Goal: Find specific page/section: Find specific page/section

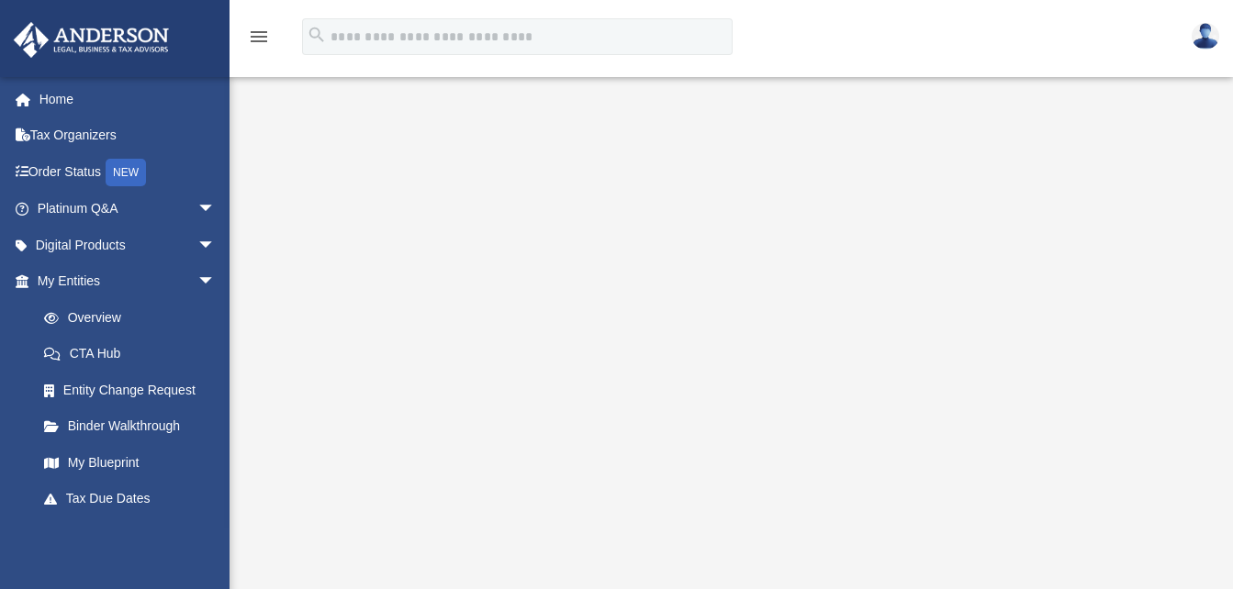
scroll to position [262, 0]
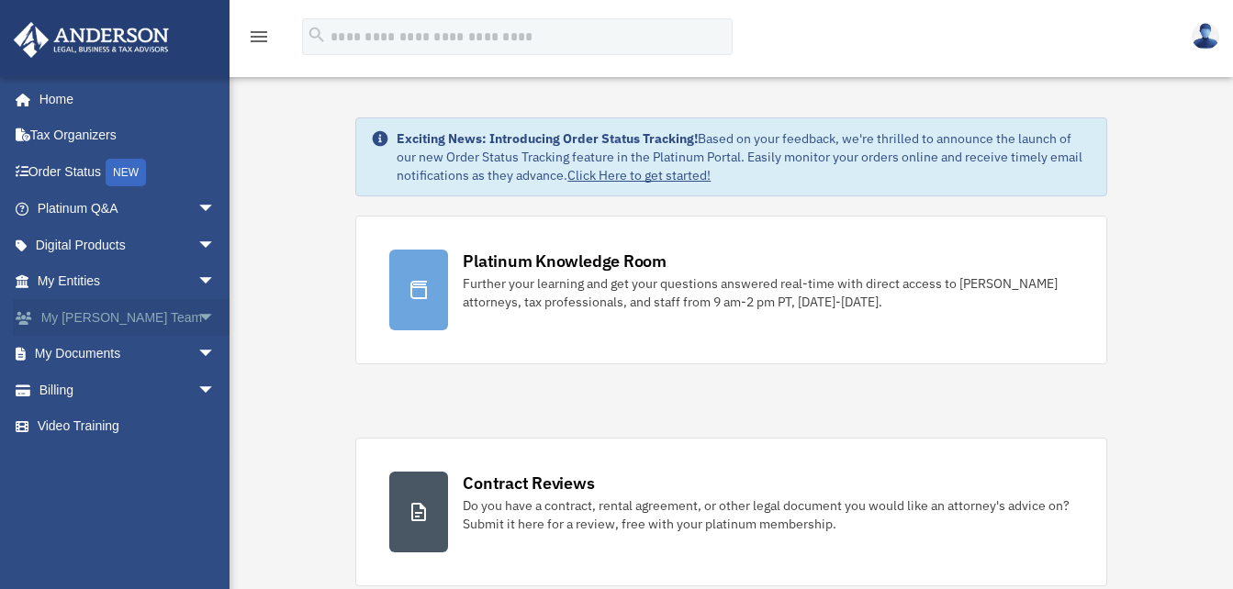
click at [197, 314] on span "arrow_drop_down" at bounding box center [215, 318] width 37 height 38
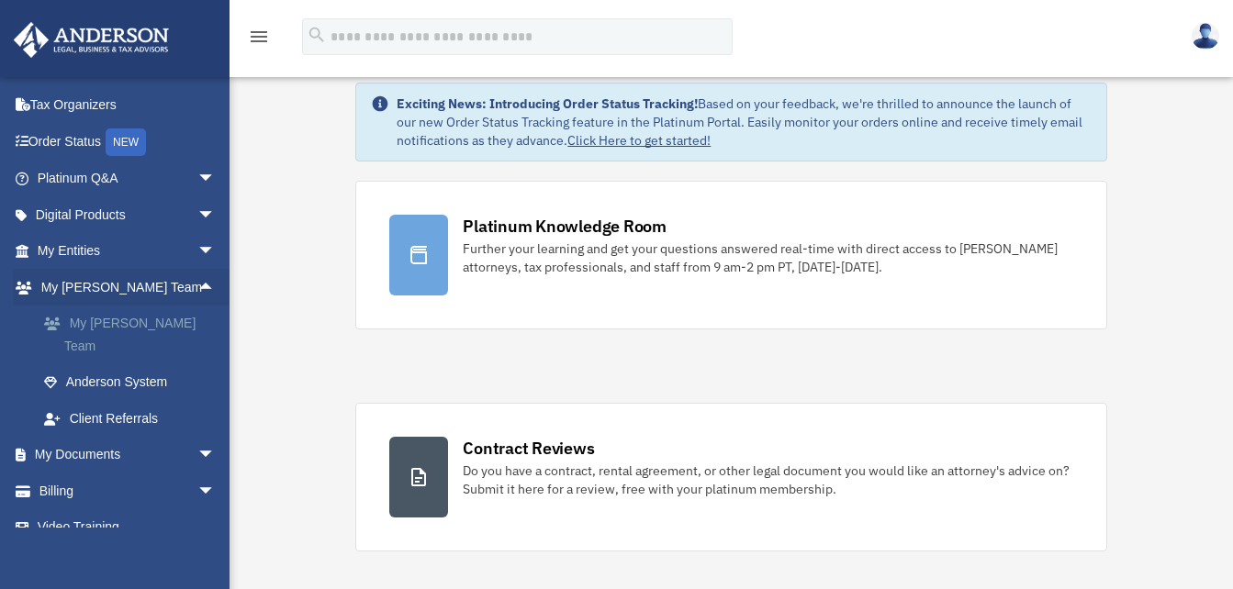
scroll to position [36, 0]
click at [197, 437] on span "arrow_drop_down" at bounding box center [215, 456] width 37 height 38
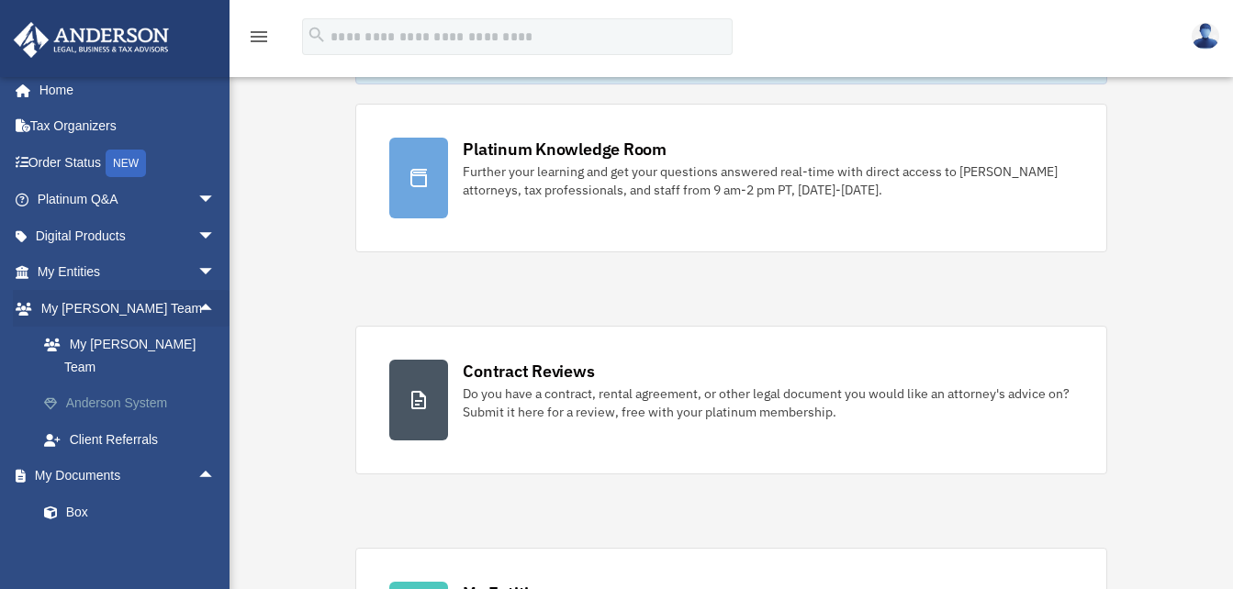
scroll to position [5, 0]
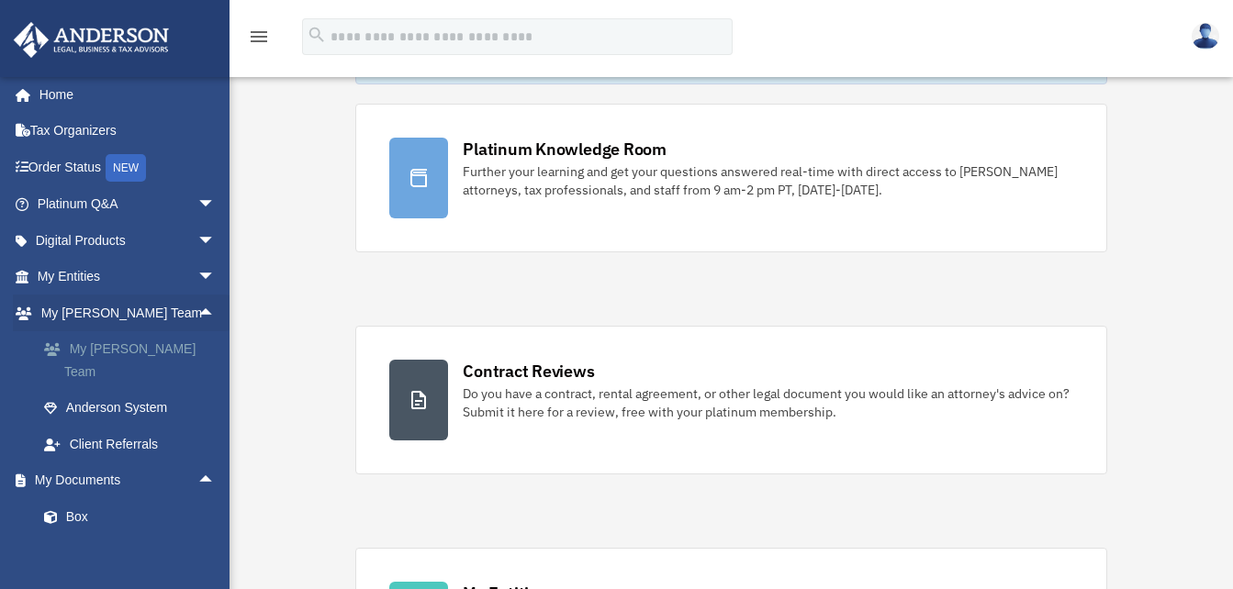
click at [151, 340] on link "My [PERSON_NAME] Team" at bounding box center [135, 360] width 218 height 59
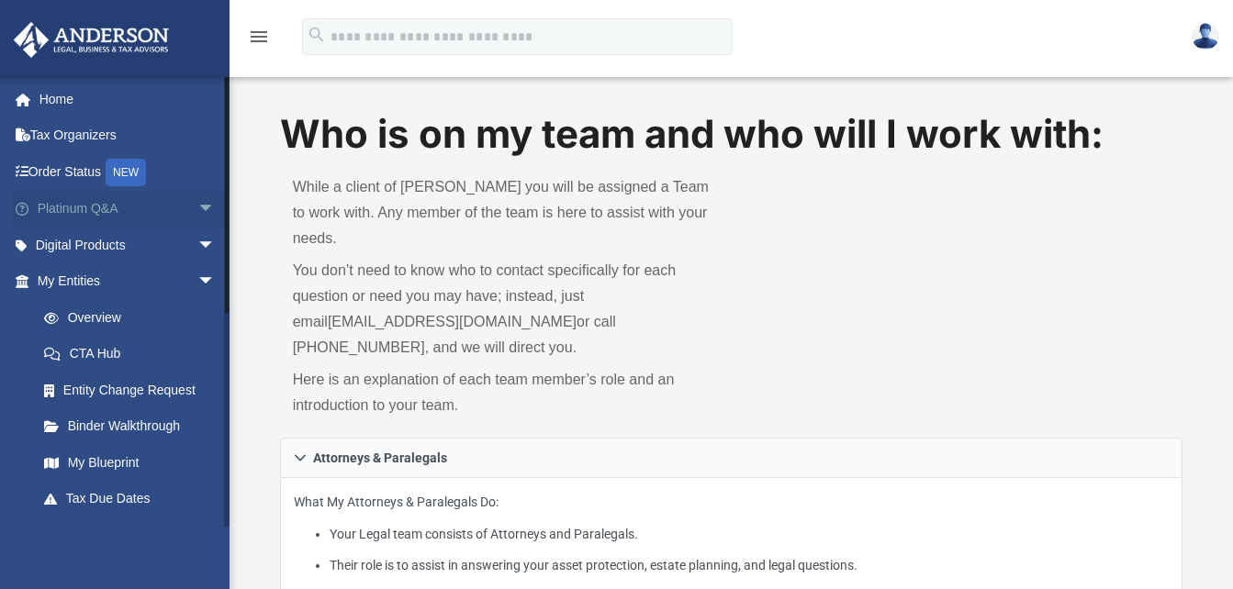
click at [197, 207] on span "arrow_drop_down" at bounding box center [215, 210] width 37 height 38
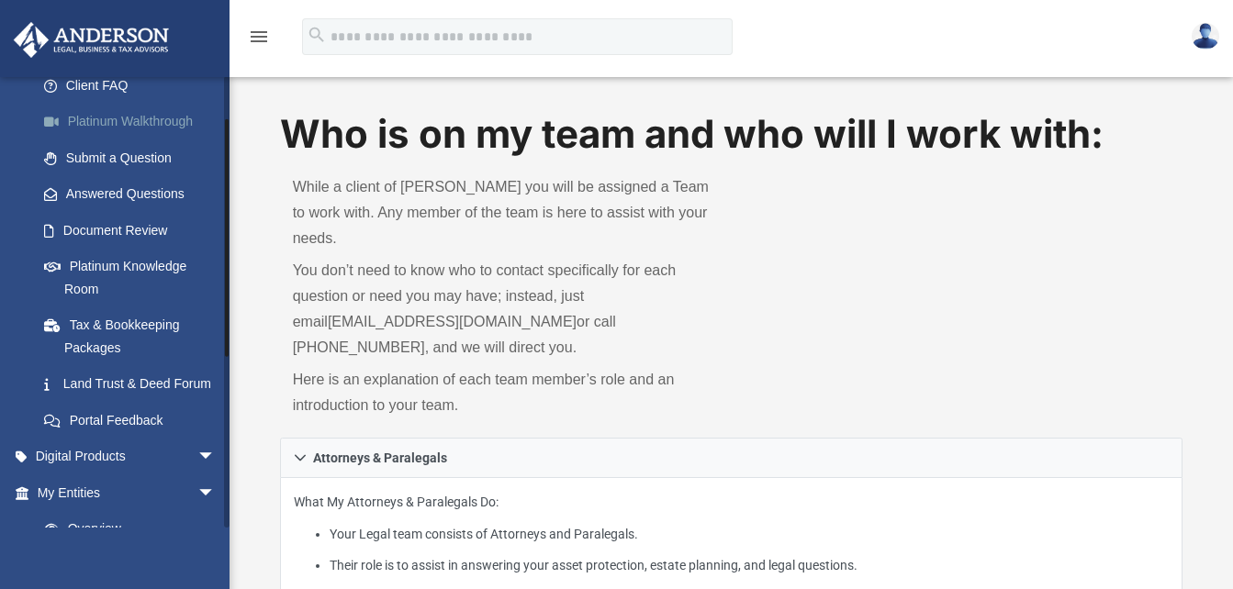
scroll to position [163, 0]
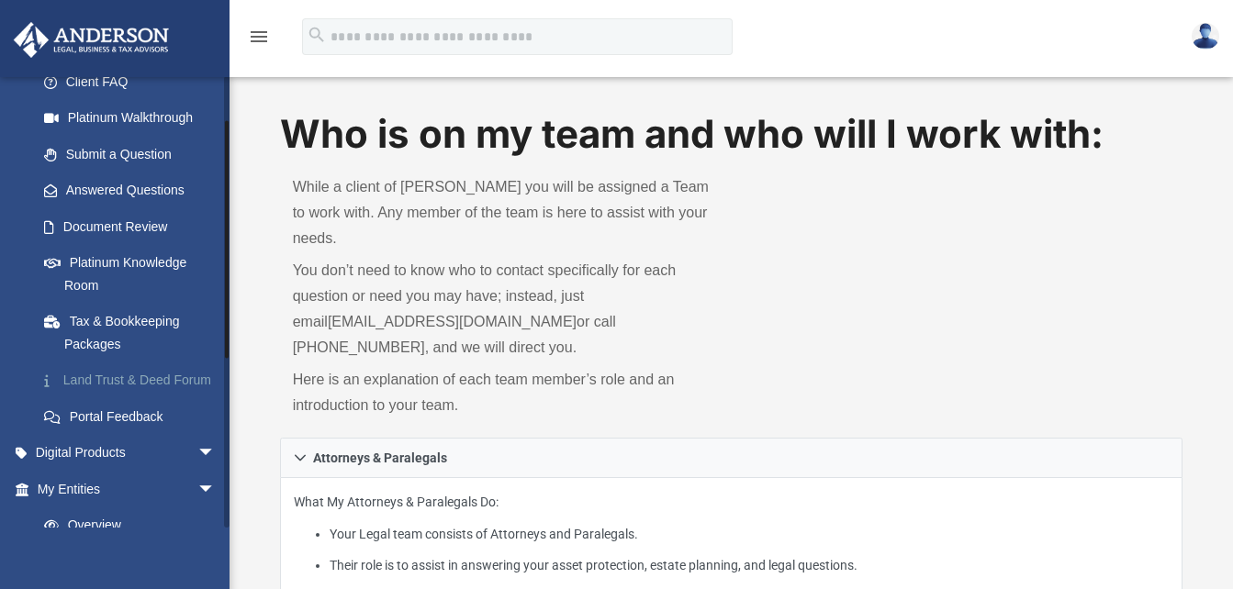
click at [147, 382] on link "Land Trust & Deed Forum" at bounding box center [135, 381] width 218 height 37
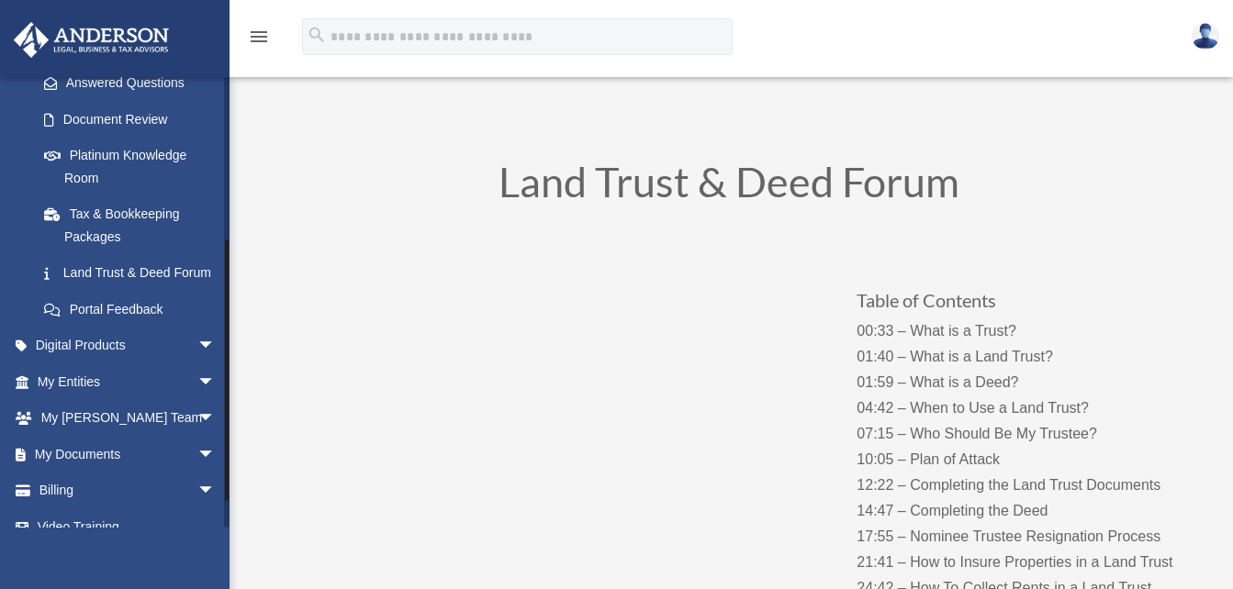
scroll to position [315, 0]
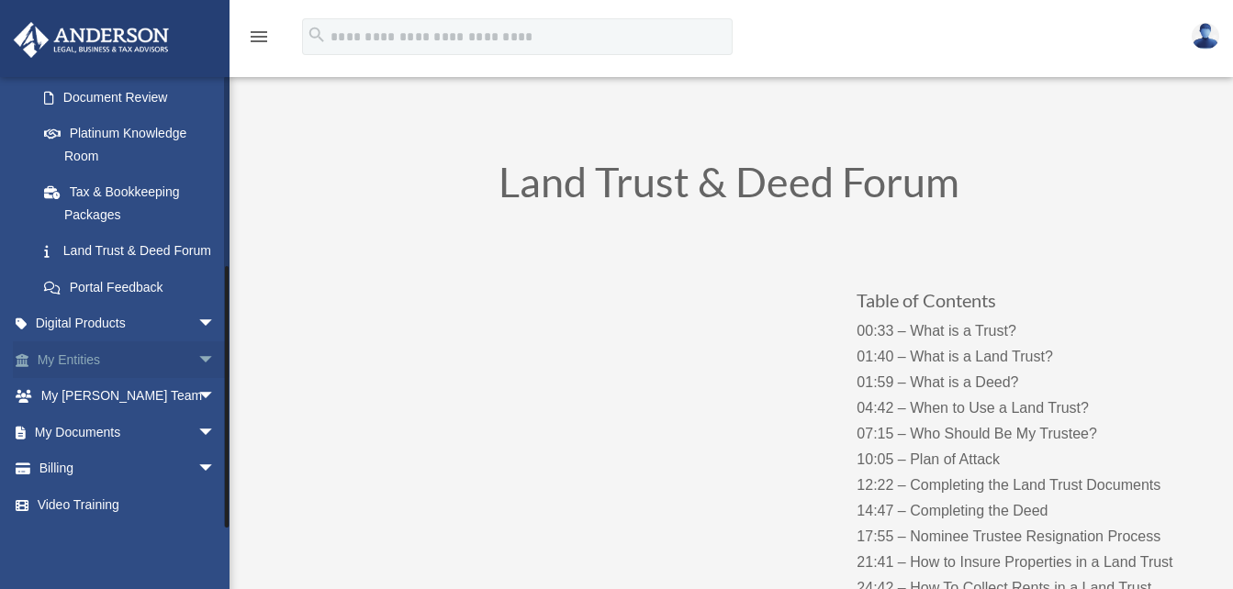
click at [197, 350] on span "arrow_drop_down" at bounding box center [215, 361] width 37 height 38
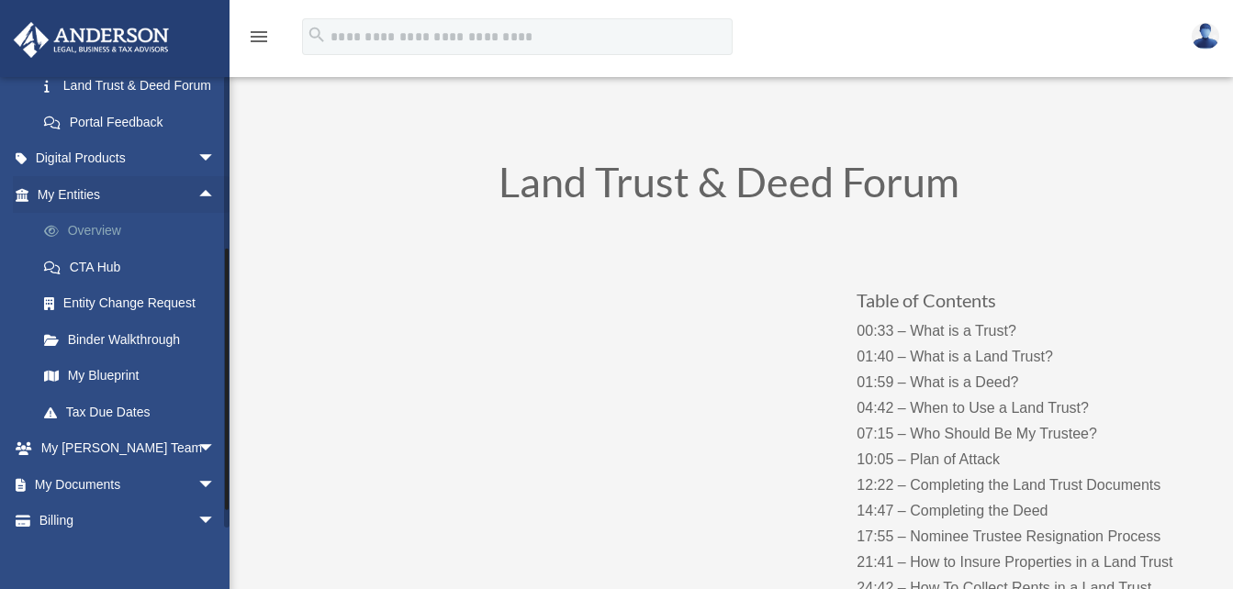
scroll to position [484, 0]
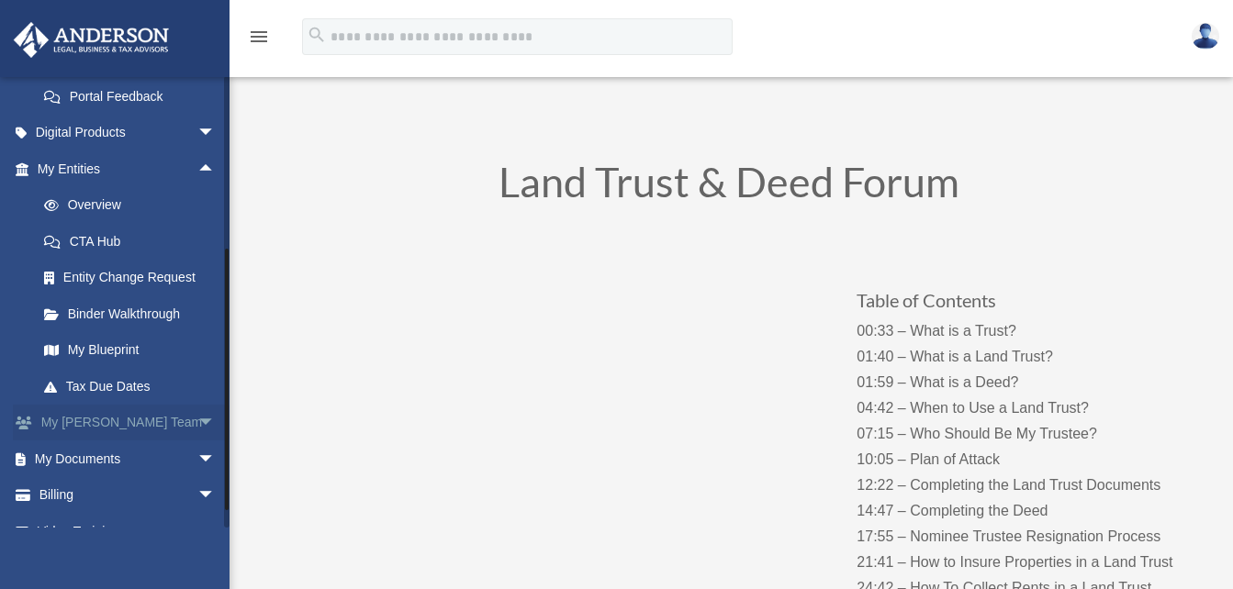
click at [197, 443] on span "arrow_drop_down" at bounding box center [215, 424] width 37 height 38
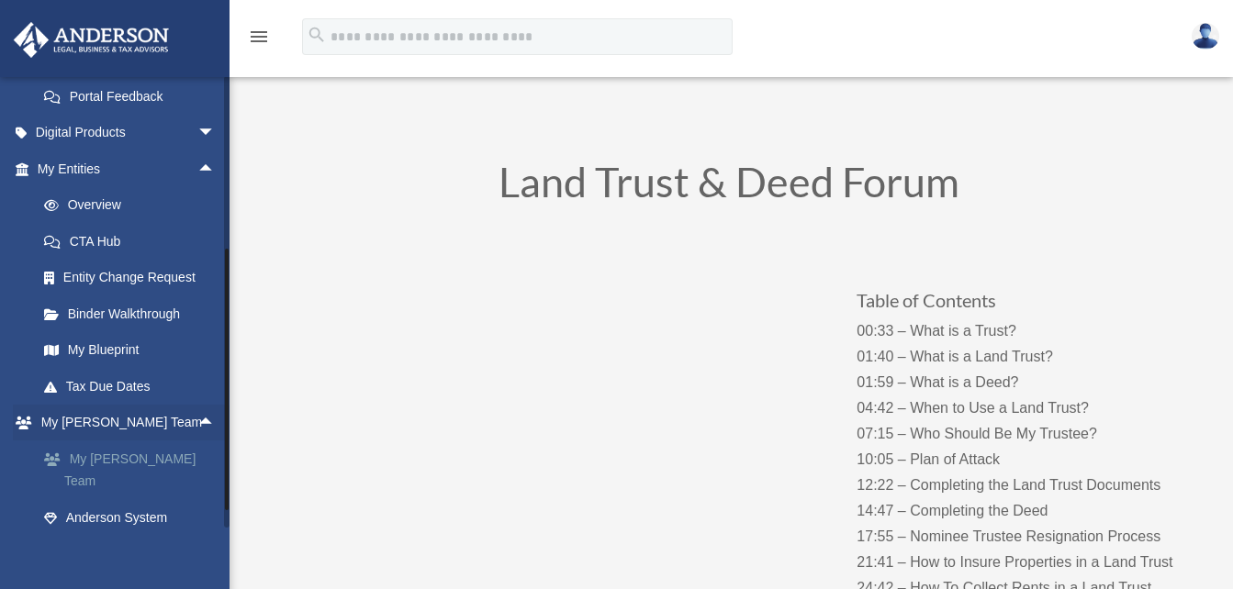
click at [160, 481] on link "My [PERSON_NAME] Team" at bounding box center [135, 470] width 218 height 59
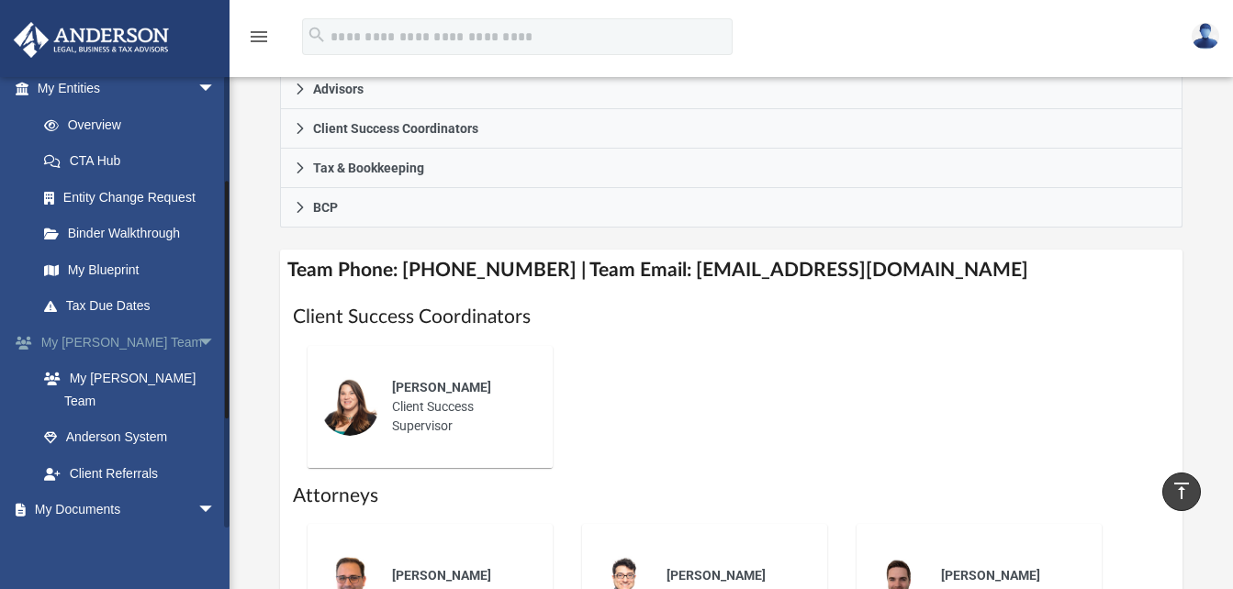
scroll to position [593, 0]
click at [174, 375] on link "My [PERSON_NAME] Team" at bounding box center [135, 390] width 218 height 59
click at [147, 420] on link "Anderson System" at bounding box center [135, 438] width 218 height 37
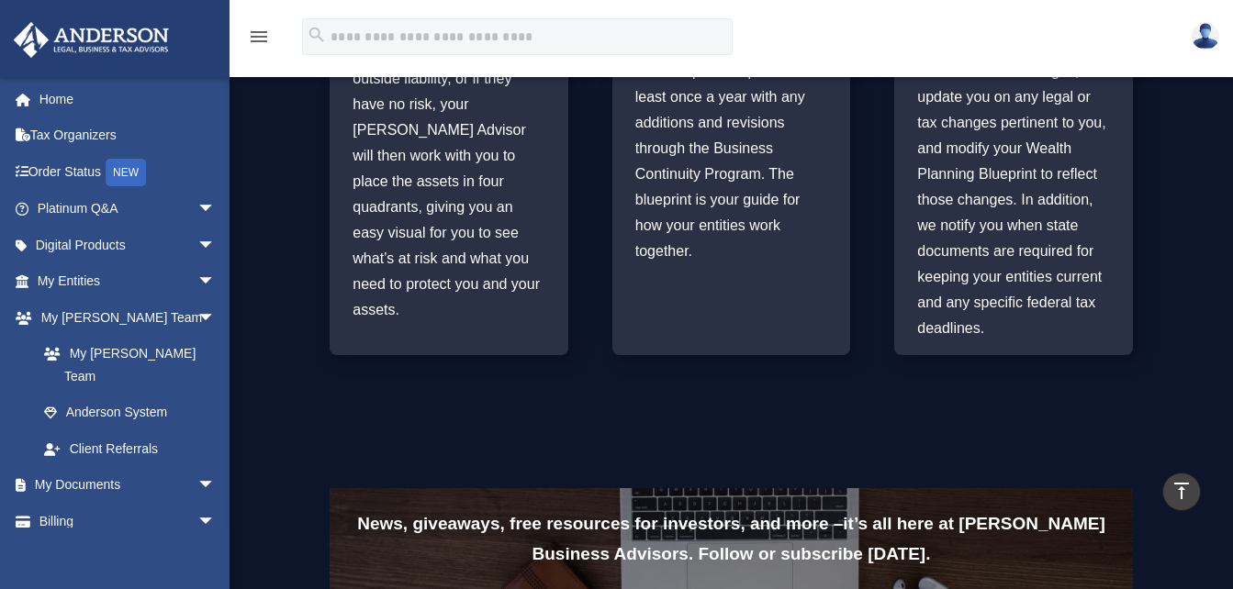
scroll to position [1130, 0]
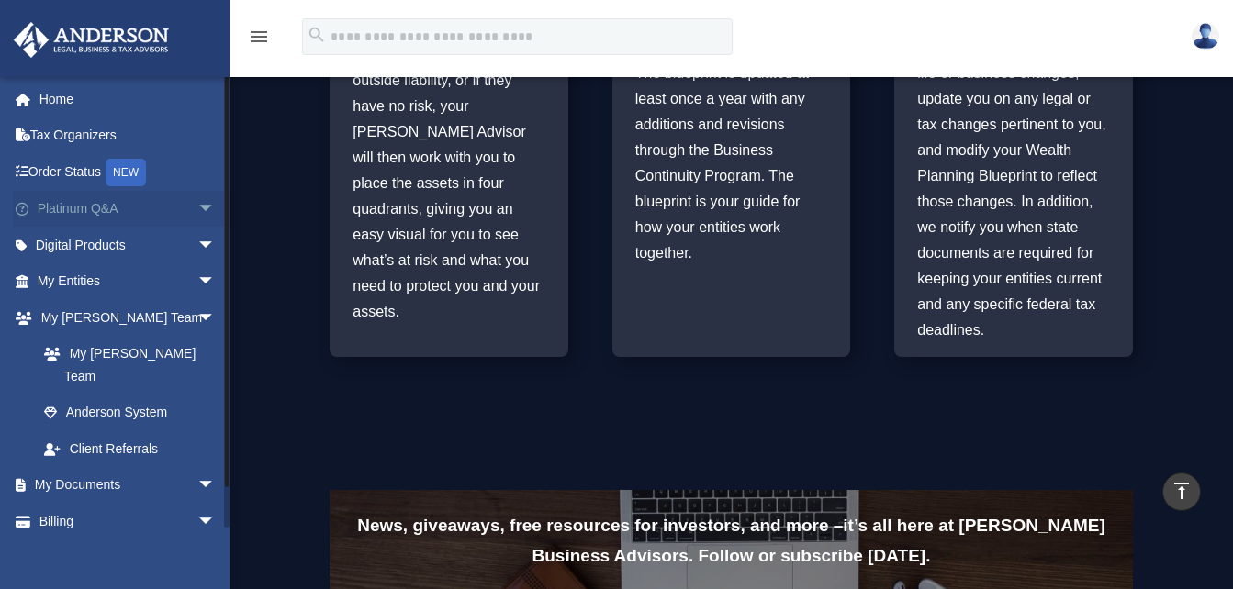
click at [197, 201] on span "arrow_drop_down" at bounding box center [215, 210] width 37 height 38
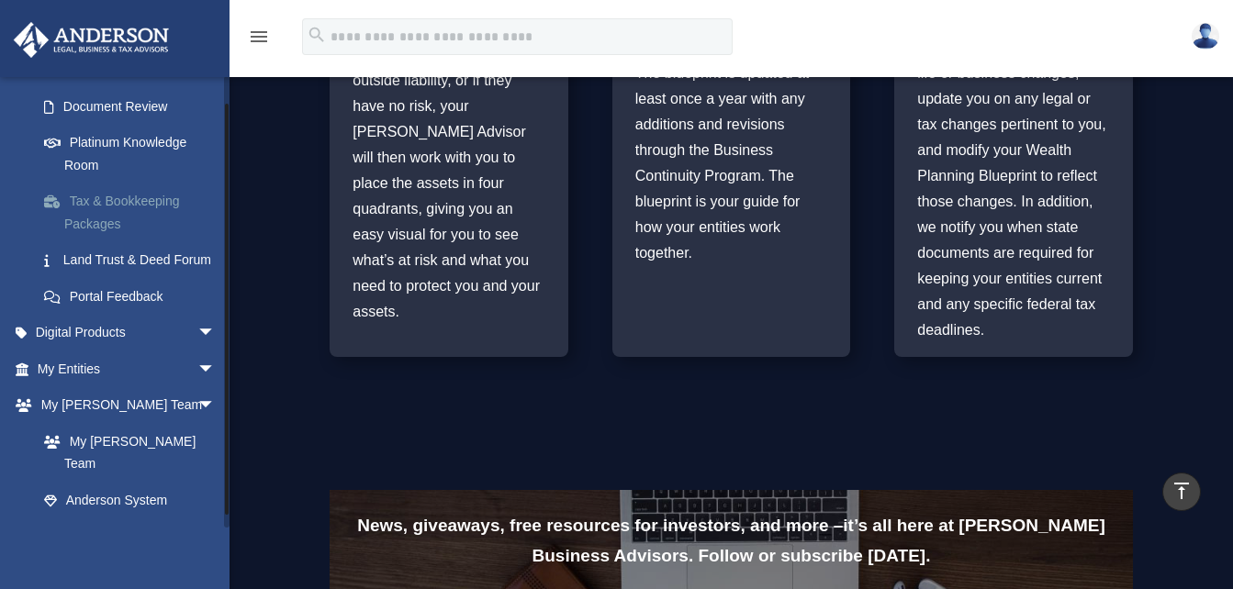
scroll to position [289, 0]
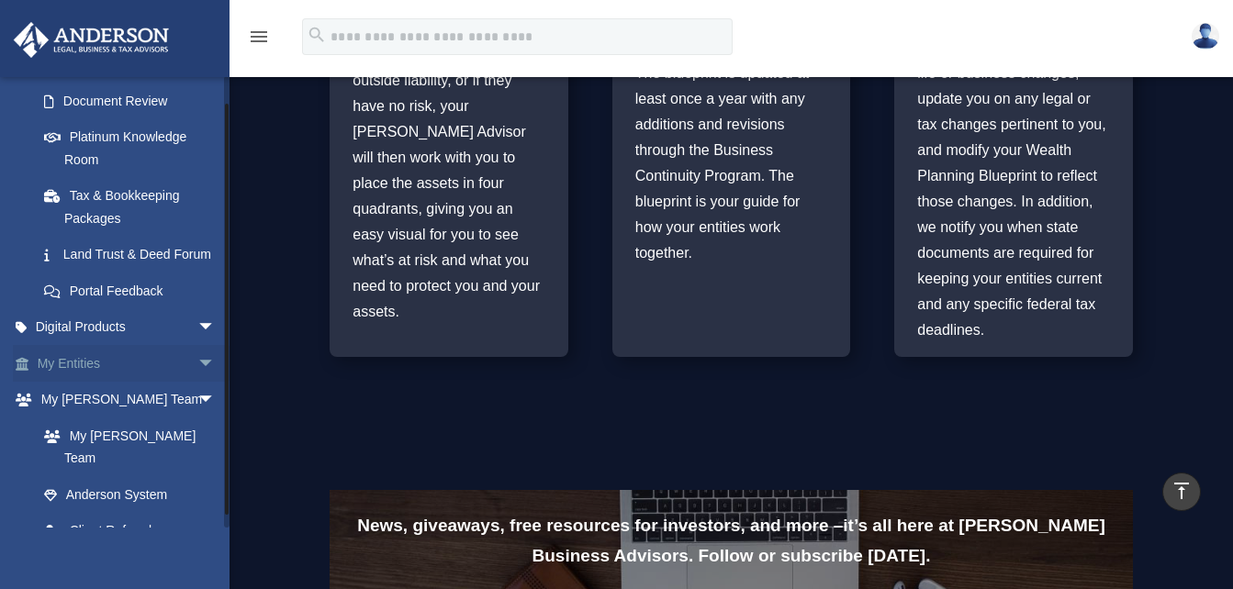
click at [197, 383] on span "arrow_drop_down" at bounding box center [215, 364] width 37 height 38
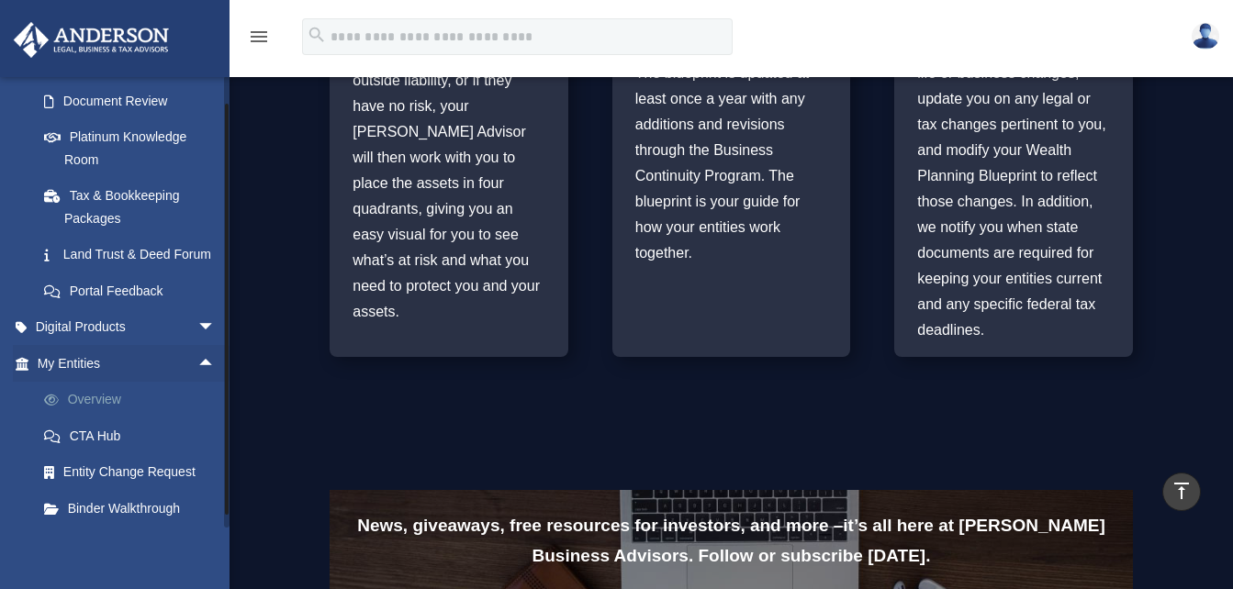
click at [157, 419] on link "Overview" at bounding box center [135, 400] width 218 height 37
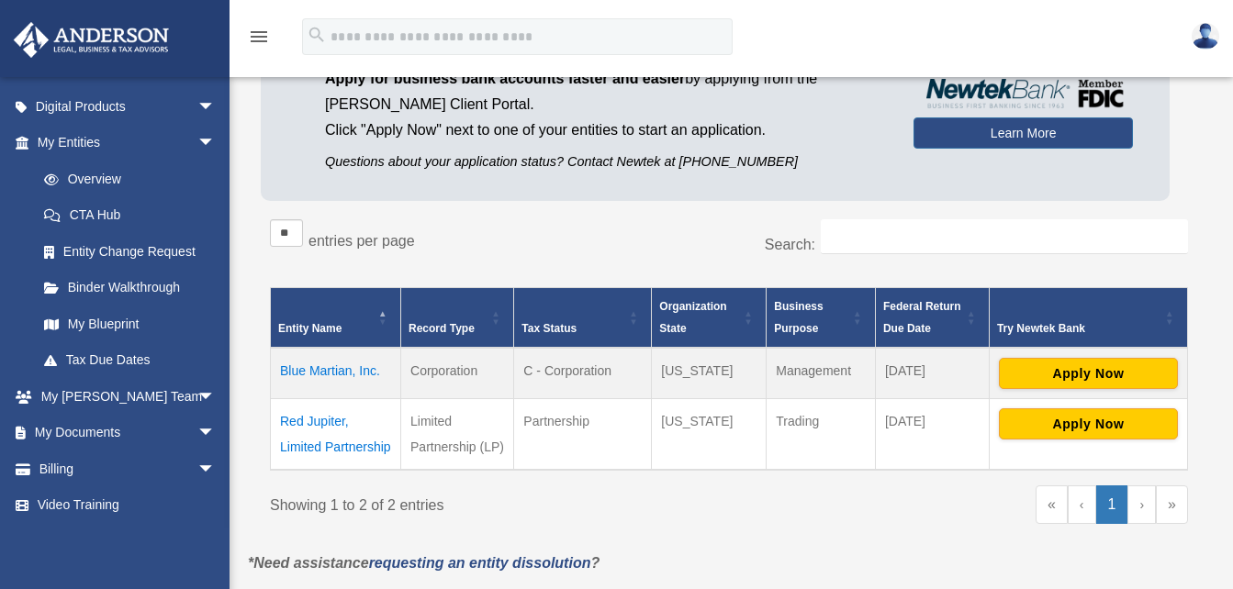
scroll to position [69, 0]
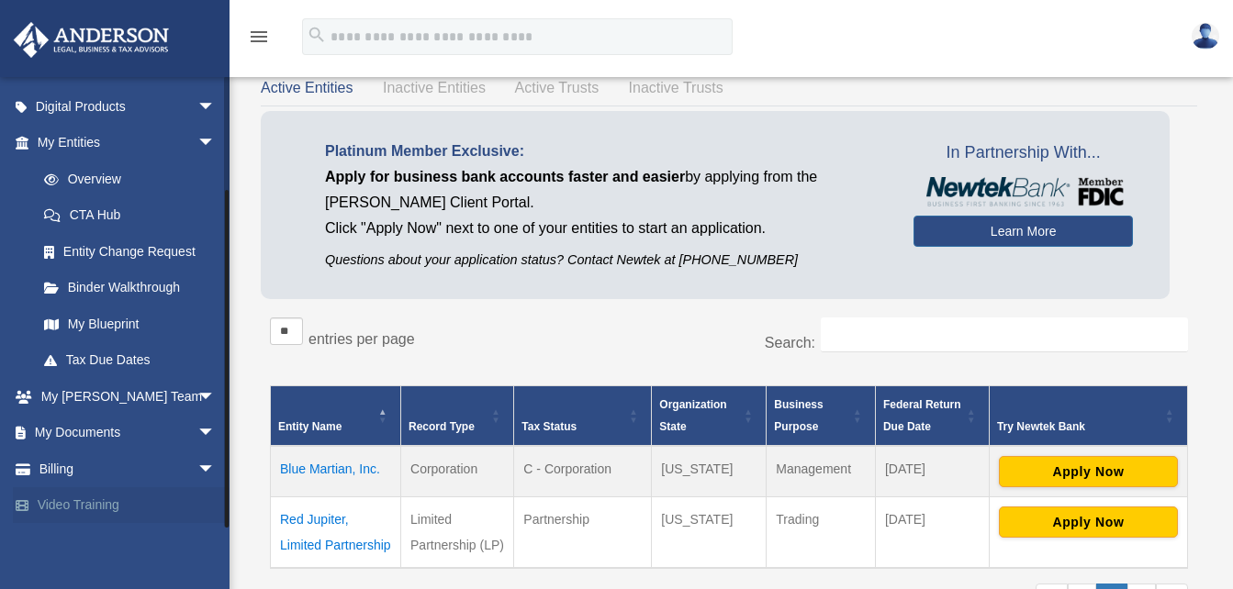
click at [98, 499] on link "Video Training" at bounding box center [128, 506] width 230 height 37
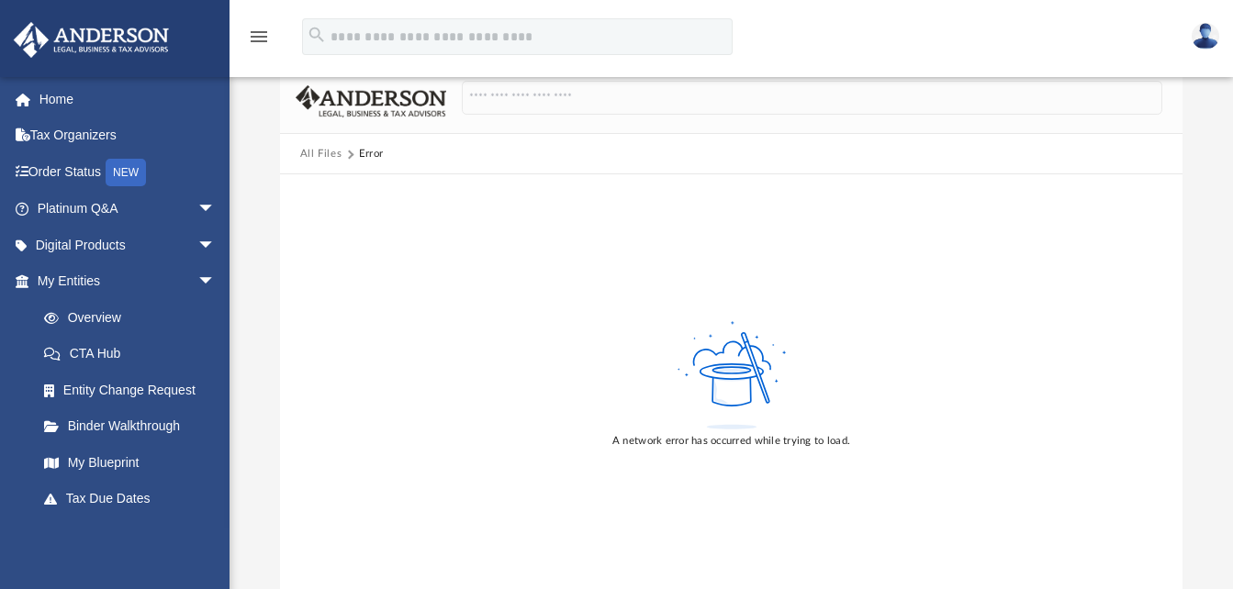
scroll to position [26, 0]
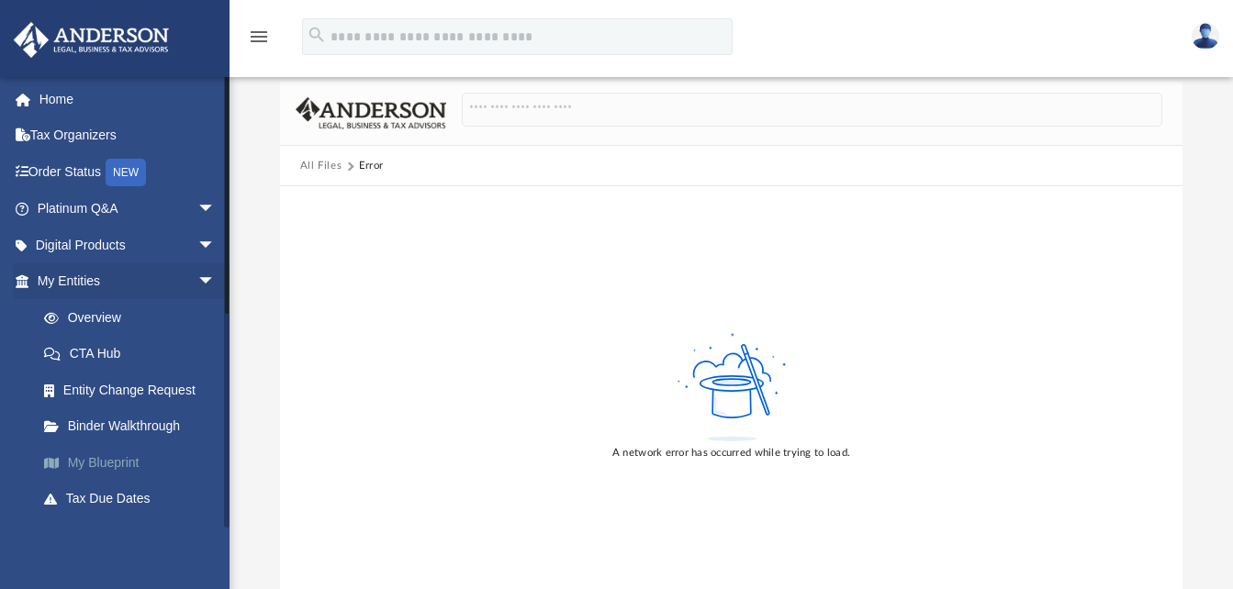
click at [119, 463] on link "My Blueprint" at bounding box center [135, 462] width 218 height 37
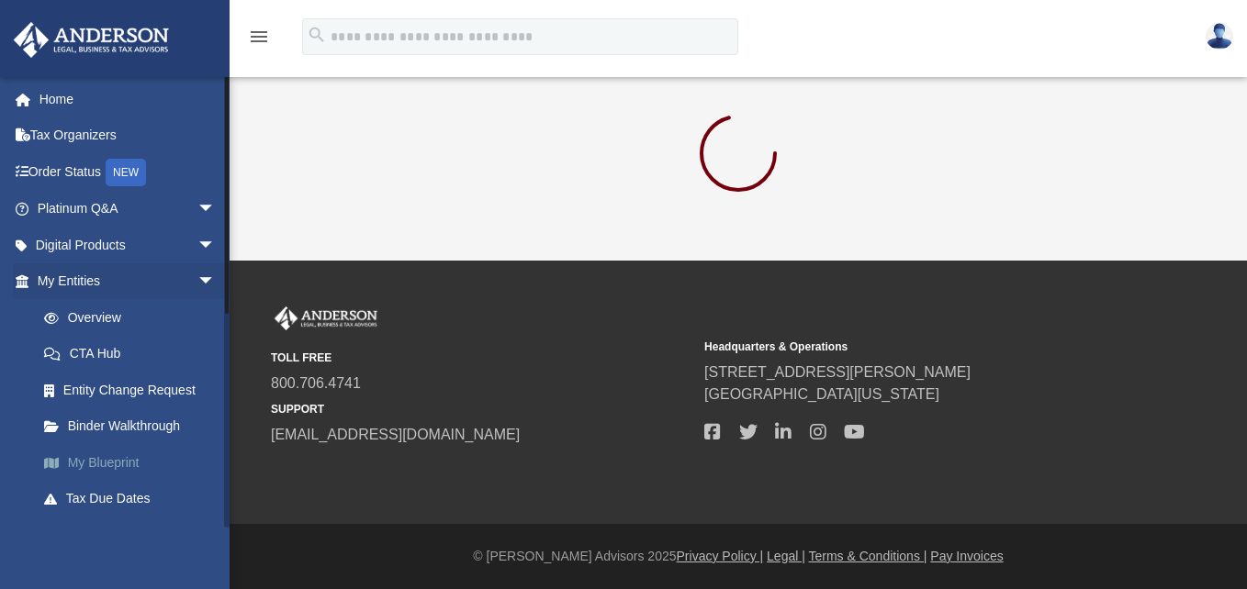
click at [124, 462] on link "My Blueprint" at bounding box center [135, 462] width 218 height 37
click at [168, 388] on link "Entity Change Request" at bounding box center [135, 390] width 218 height 37
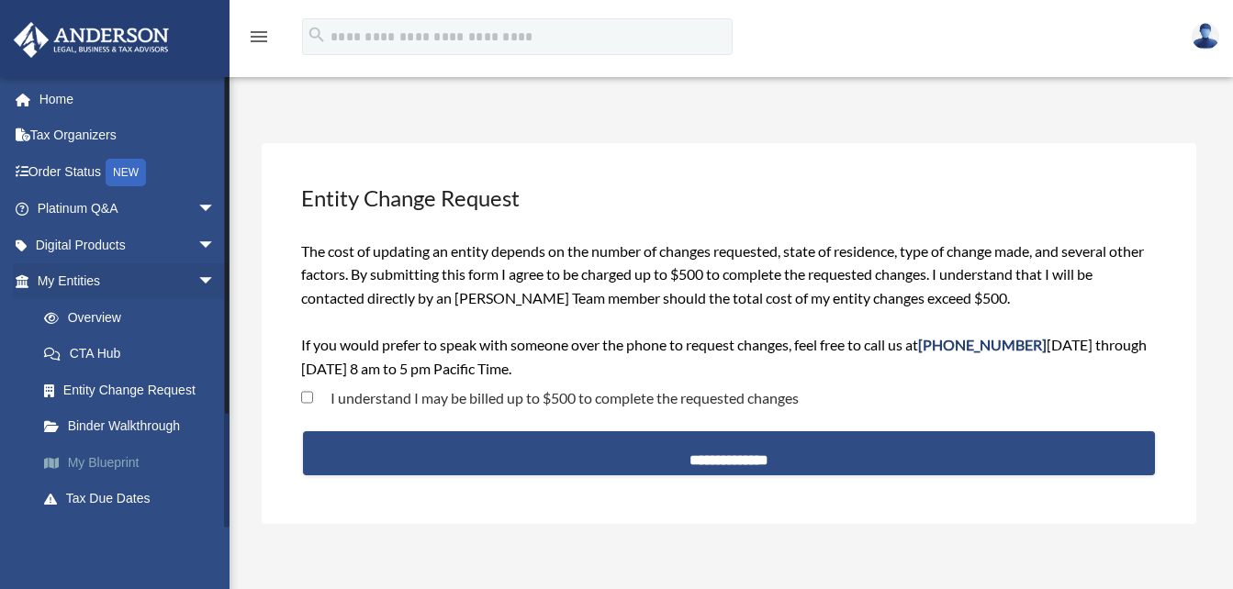
click at [118, 460] on link "My Blueprint" at bounding box center [135, 462] width 218 height 37
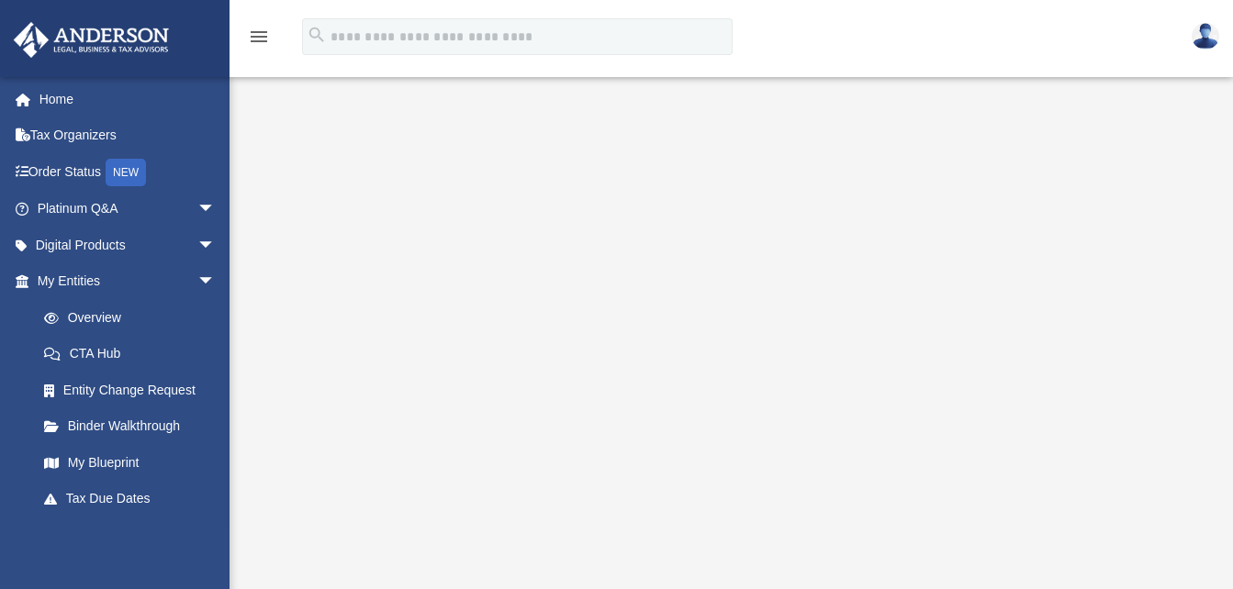
scroll to position [182, 0]
